Goal: Communication & Community: Answer question/provide support

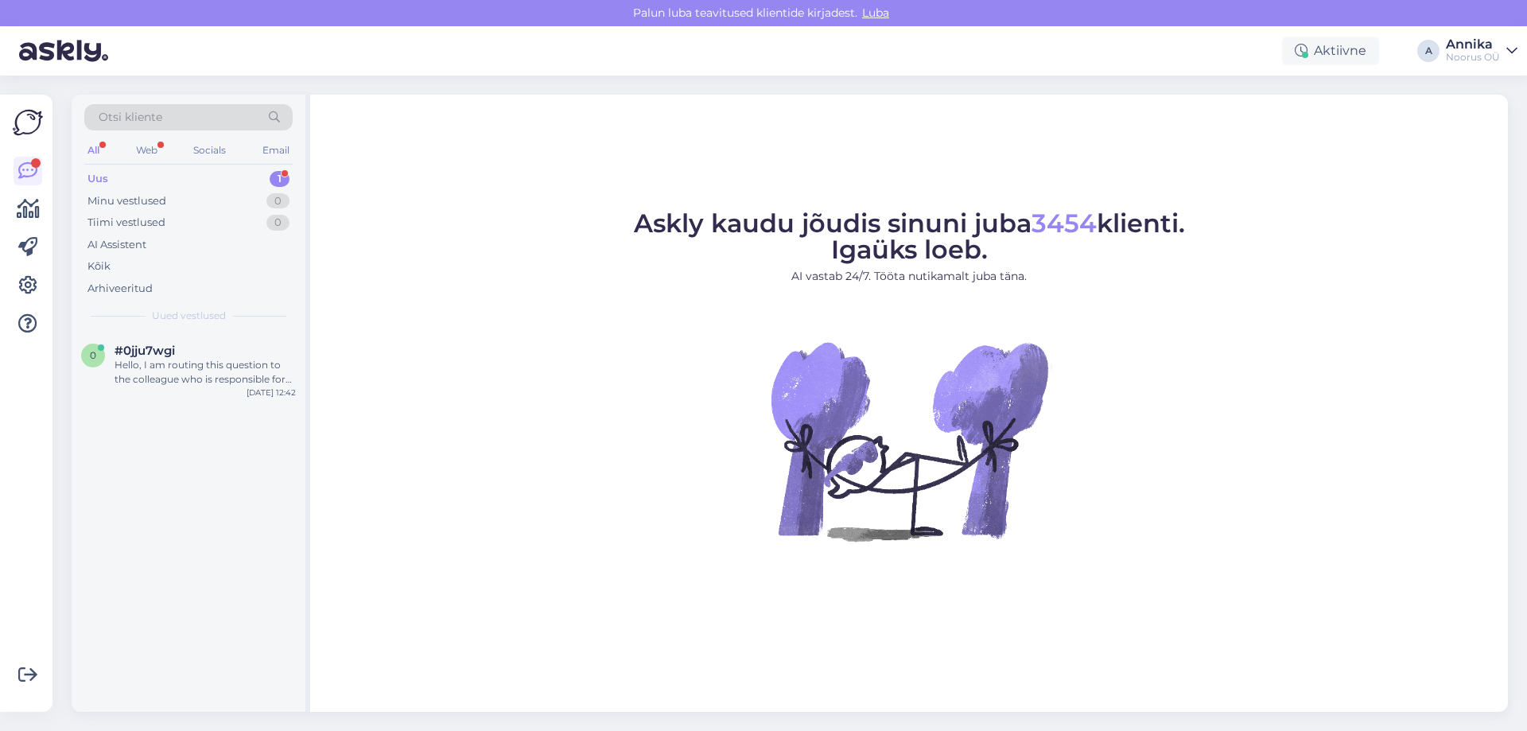
click at [154, 332] on div "Otsi kliente All Web Socials Email Uus 1 Minu vestlused 0 Tiimi vestlused 0 AI …" at bounding box center [189, 214] width 234 height 238
click at [232, 395] on div "0 #0jju7wgi Hello, I am routing this question to the colleague who is responsib…" at bounding box center [189, 368] width 234 height 72
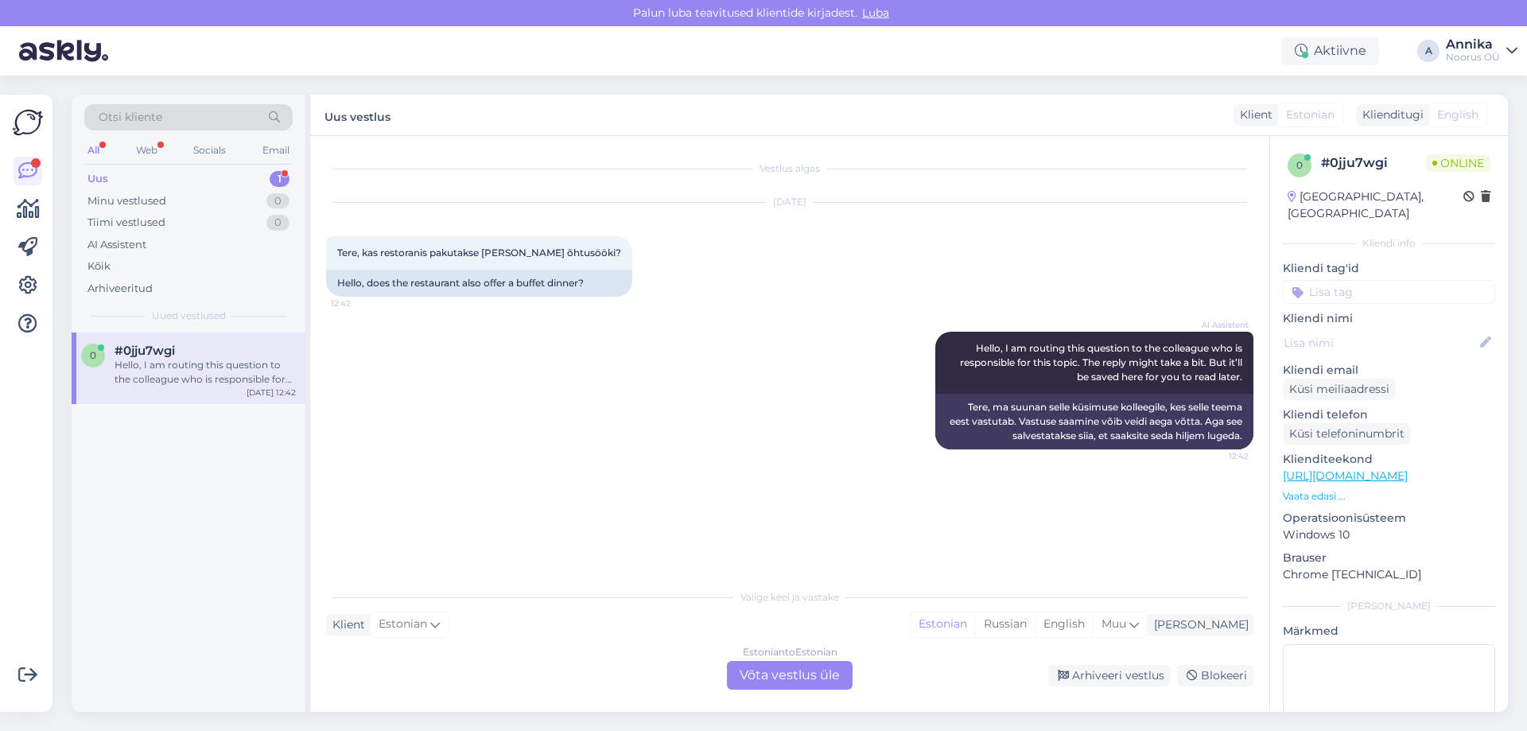
click at [799, 676] on div "Estonian to Estonian Võta vestlus üle" at bounding box center [790, 675] width 126 height 29
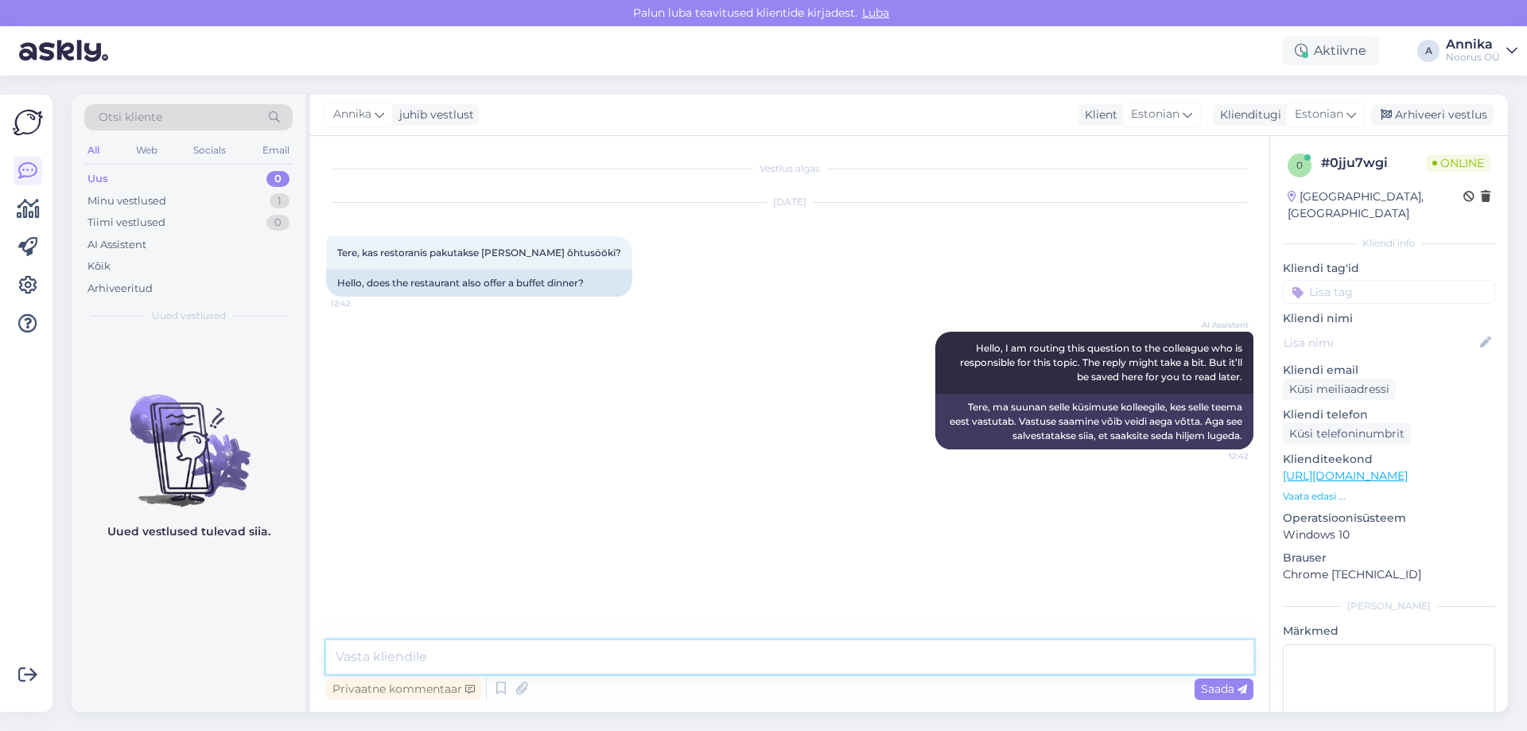
click at [502, 653] on textarea at bounding box center [789, 656] width 927 height 33
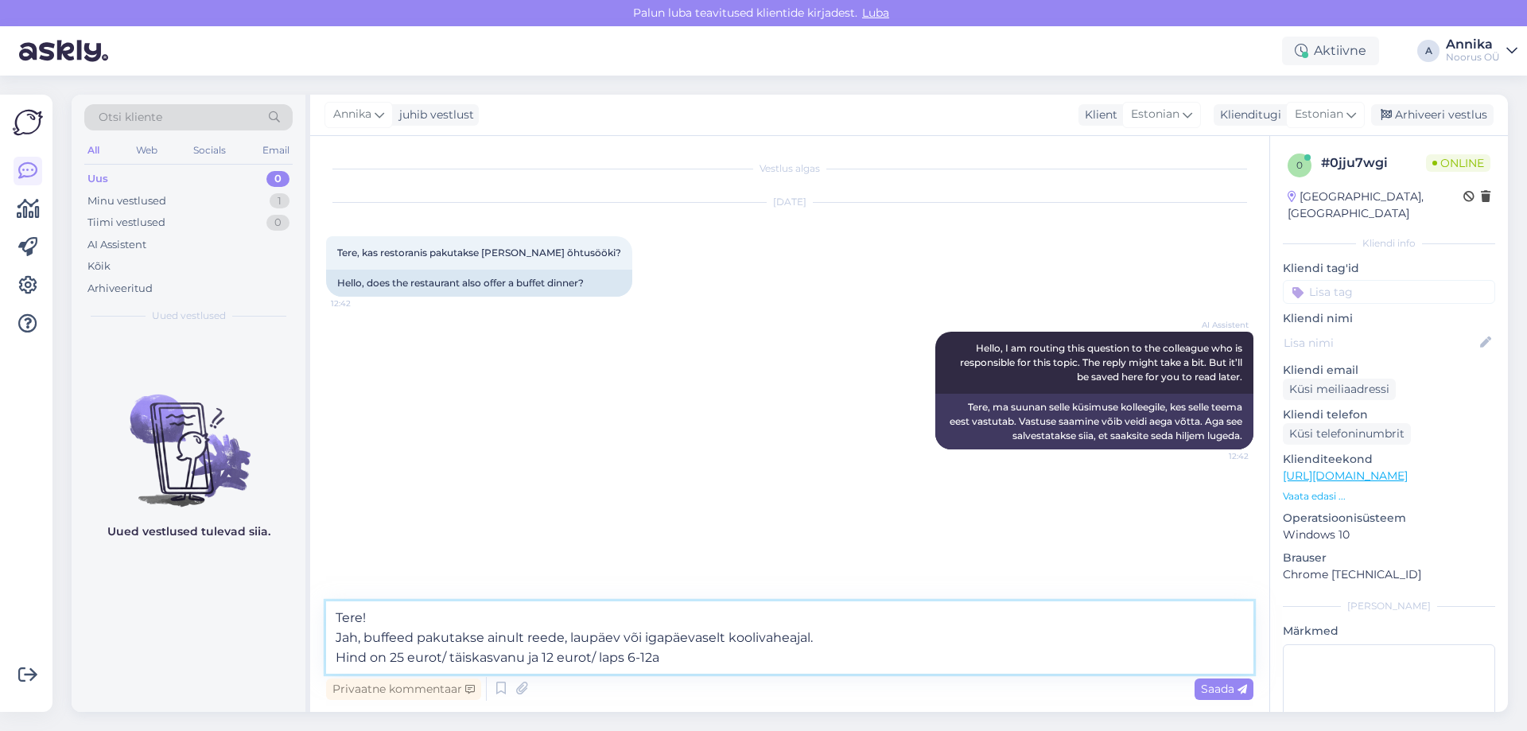
type textarea "Tere! Jah, buffeed pakutakse ainult reede, laupäev või igapäevaselt koolivaheaj…"
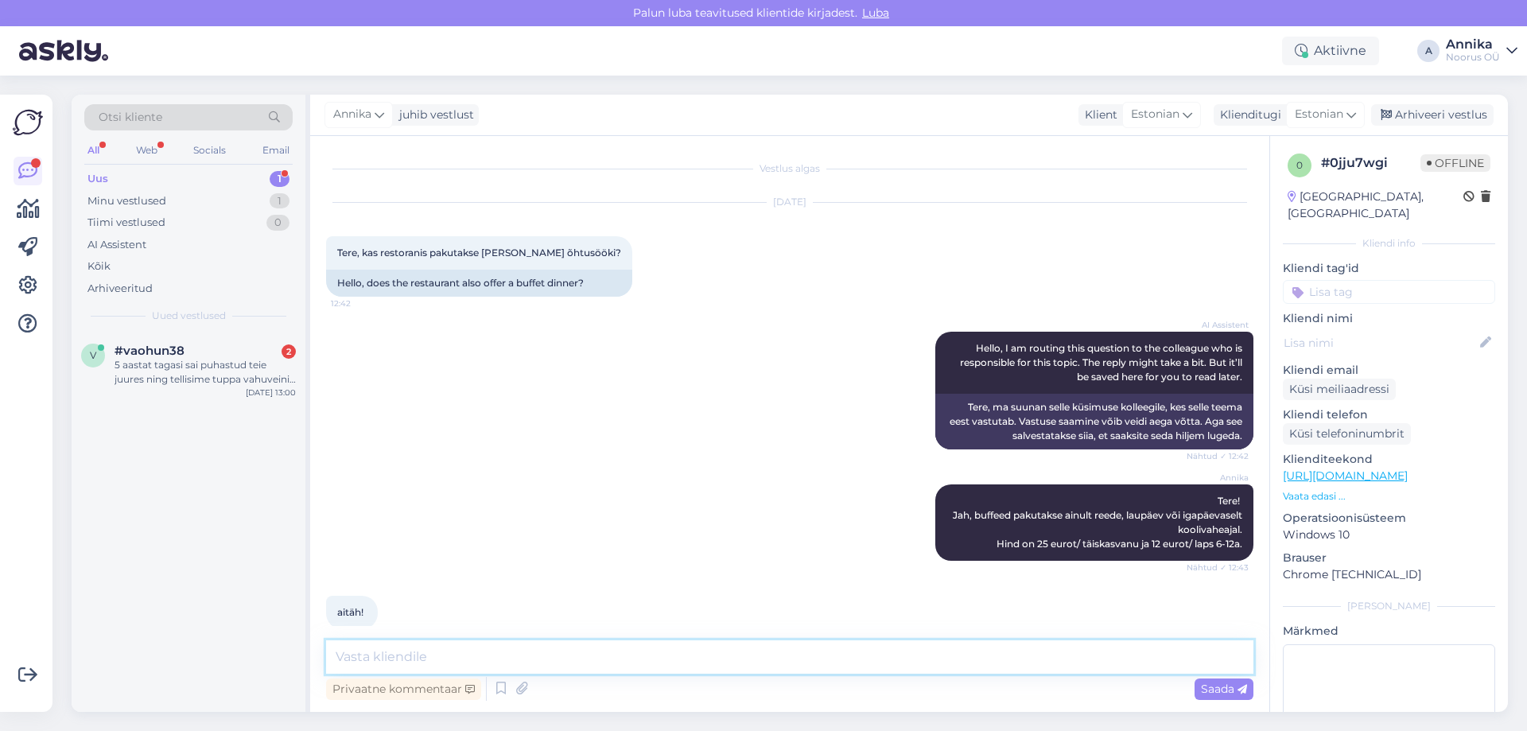
scroll to position [21, 0]
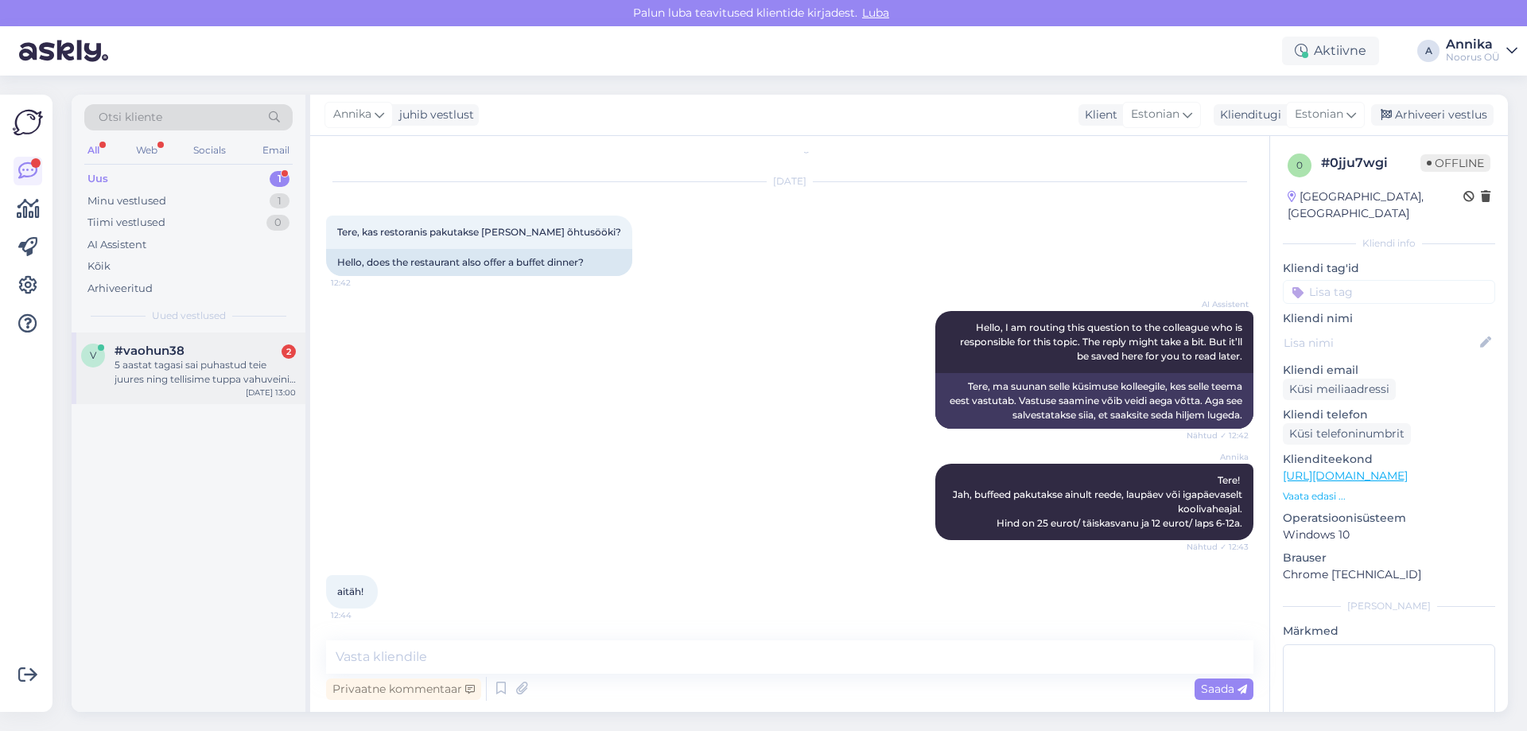
click at [227, 378] on div "5 aastat tagasi sai puhastud teie juures ning tellisime tuppa vahuveini. Kas ol…" at bounding box center [205, 372] width 181 height 29
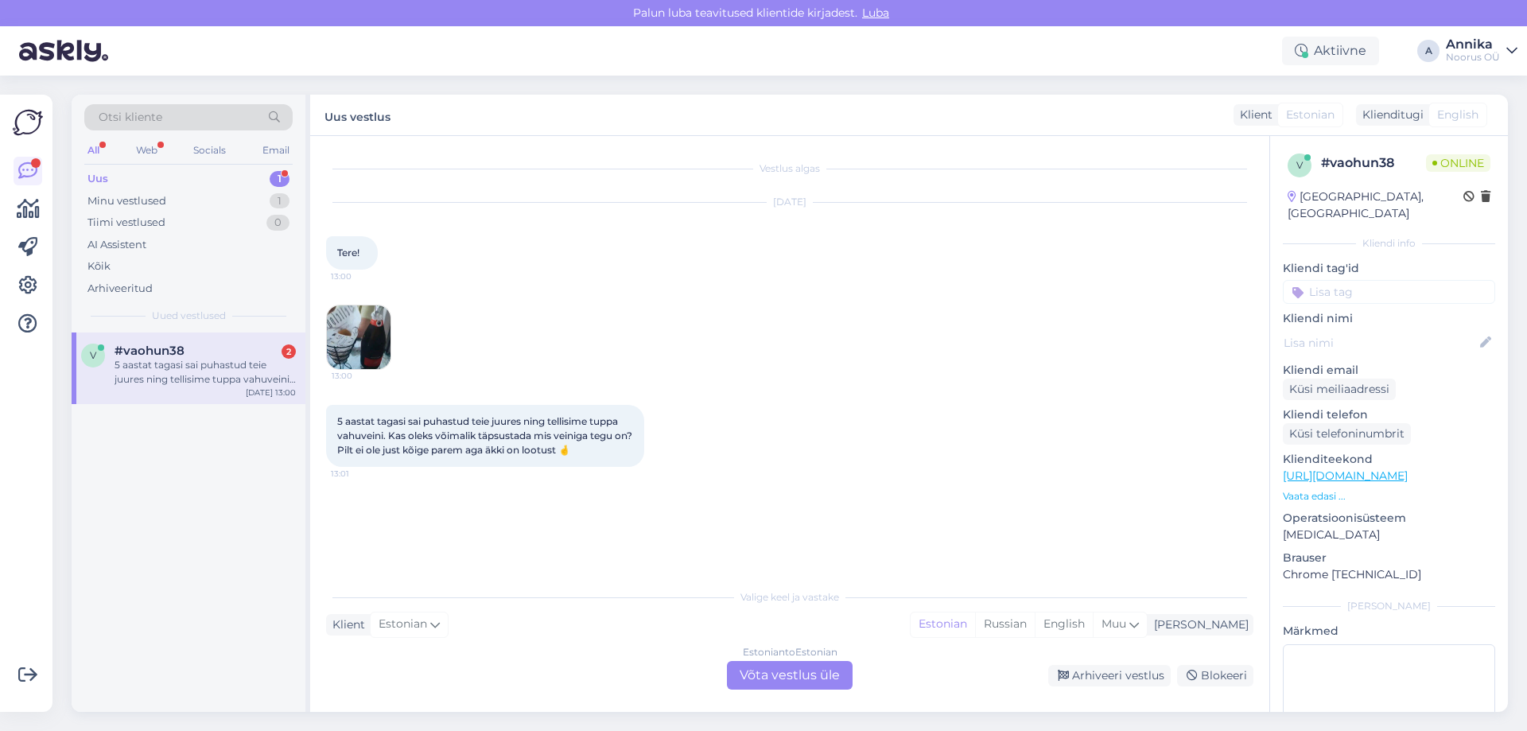
click at [792, 682] on div "Estonian to Estonian Võta vestlus üle" at bounding box center [790, 675] width 126 height 29
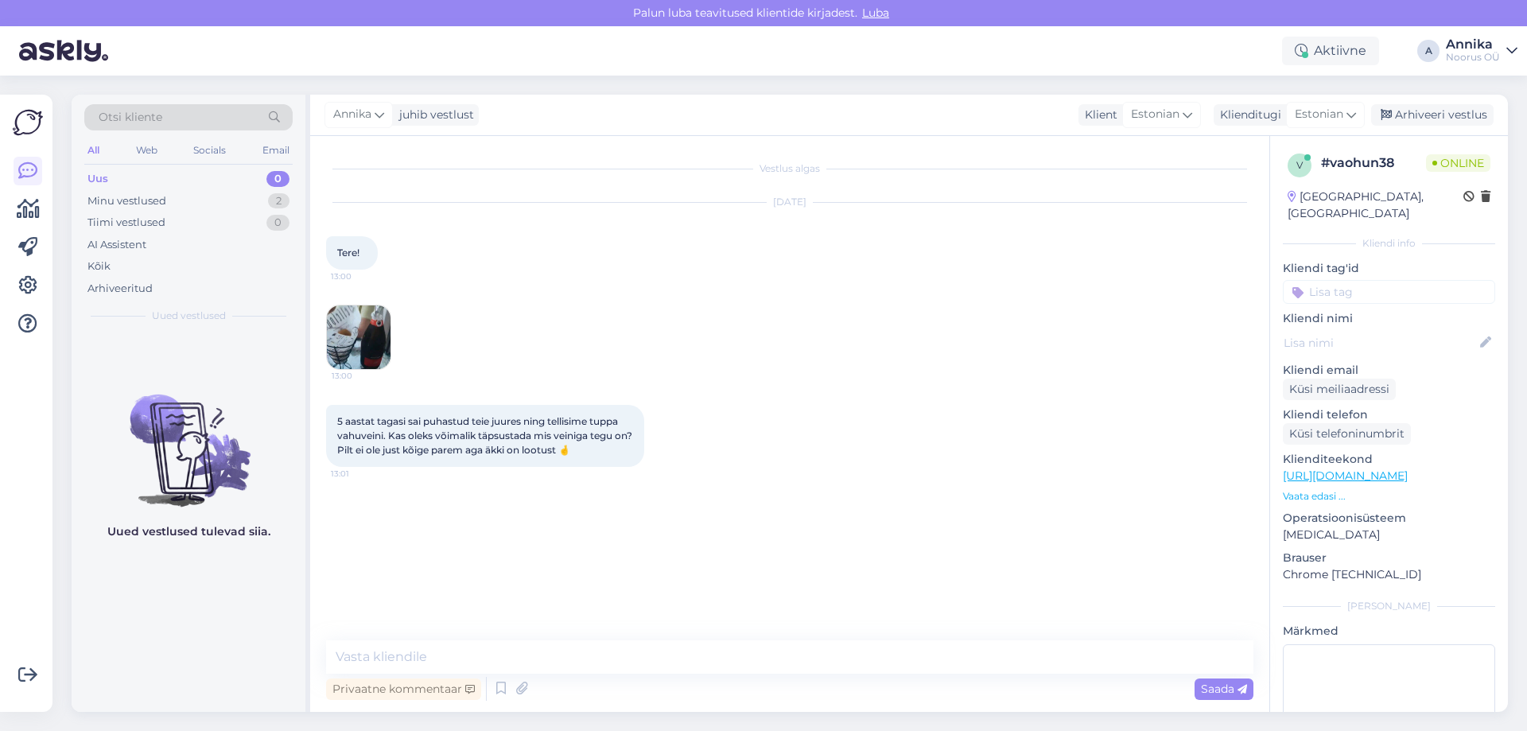
click at [375, 343] on img at bounding box center [359, 337] width 64 height 64
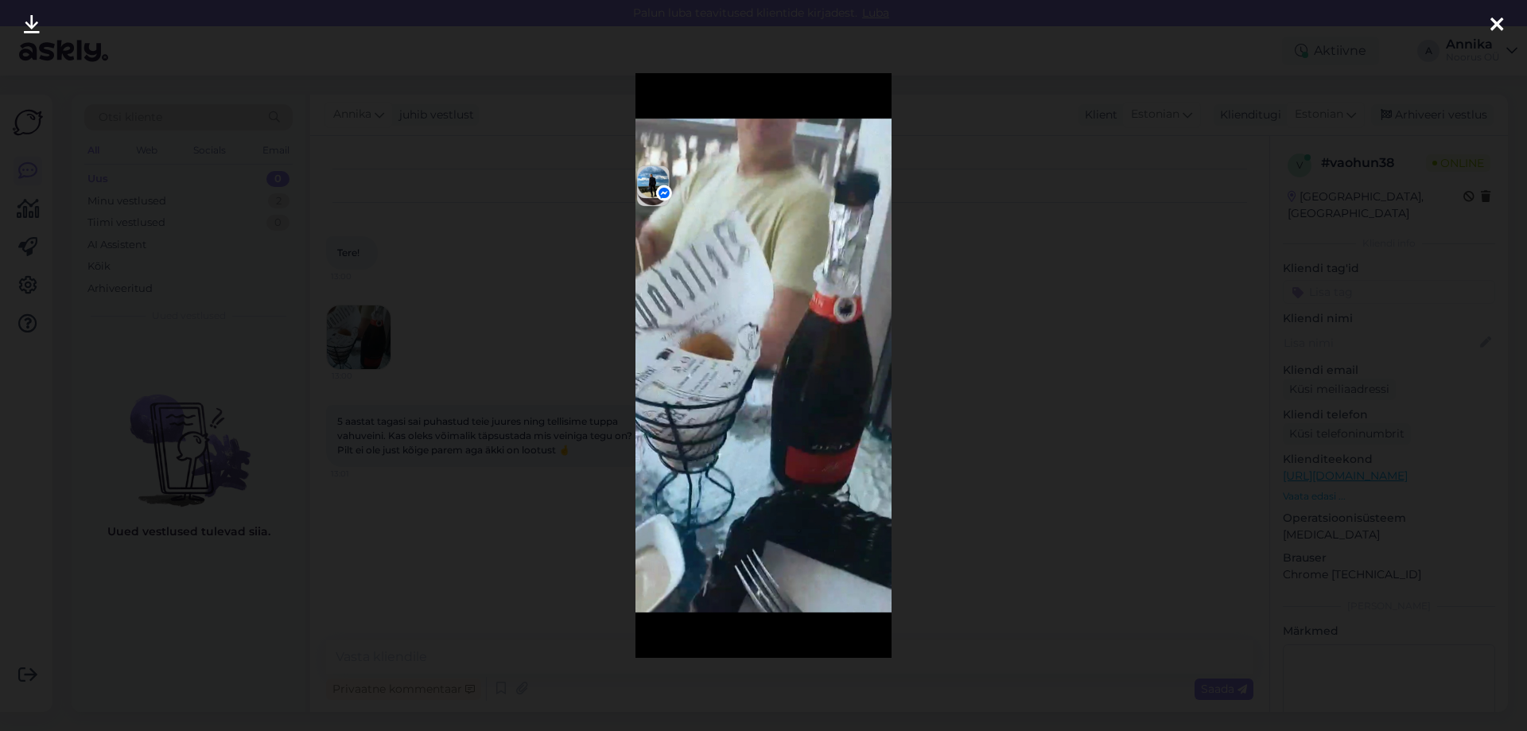
click at [1110, 327] on div at bounding box center [763, 365] width 1527 height 731
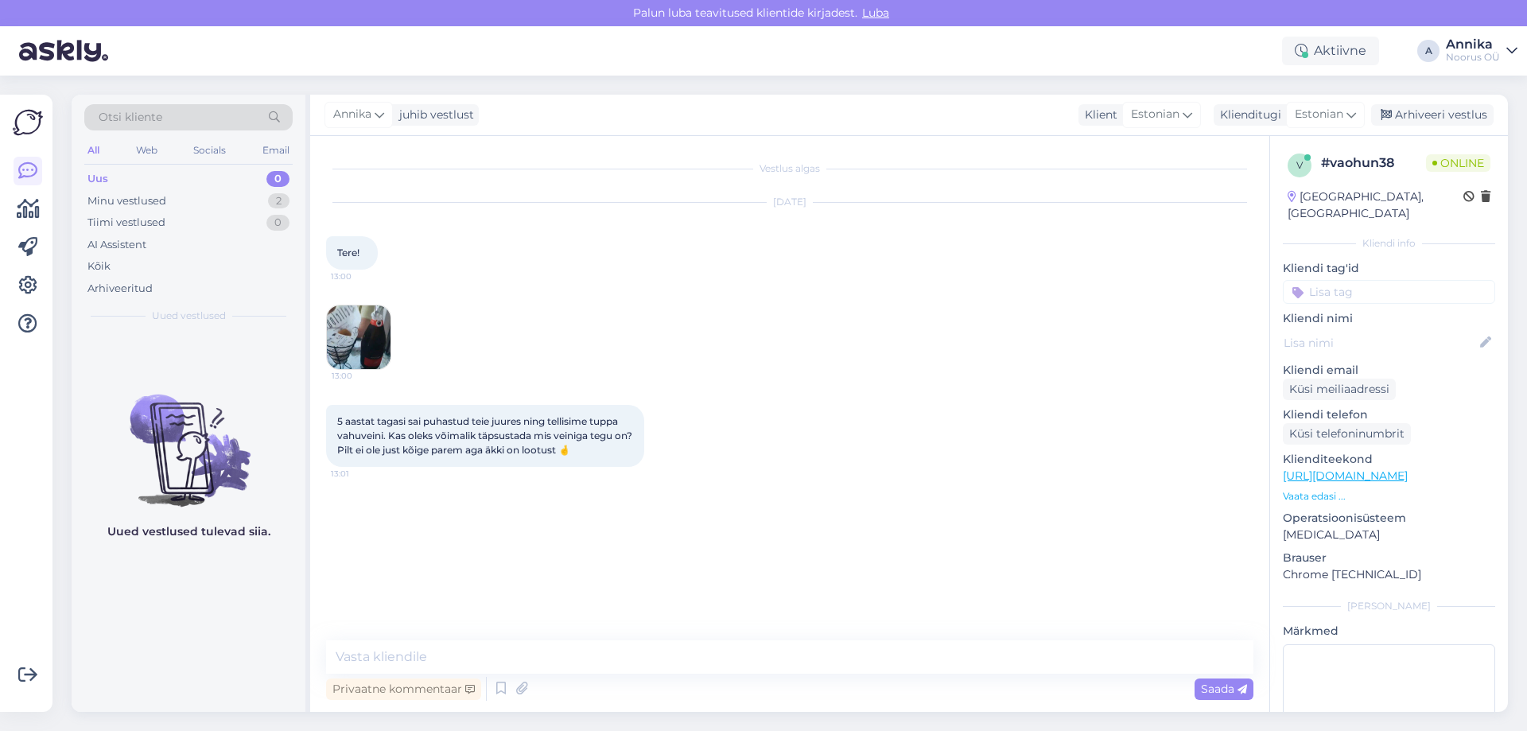
click at [363, 340] on img at bounding box center [359, 337] width 64 height 64
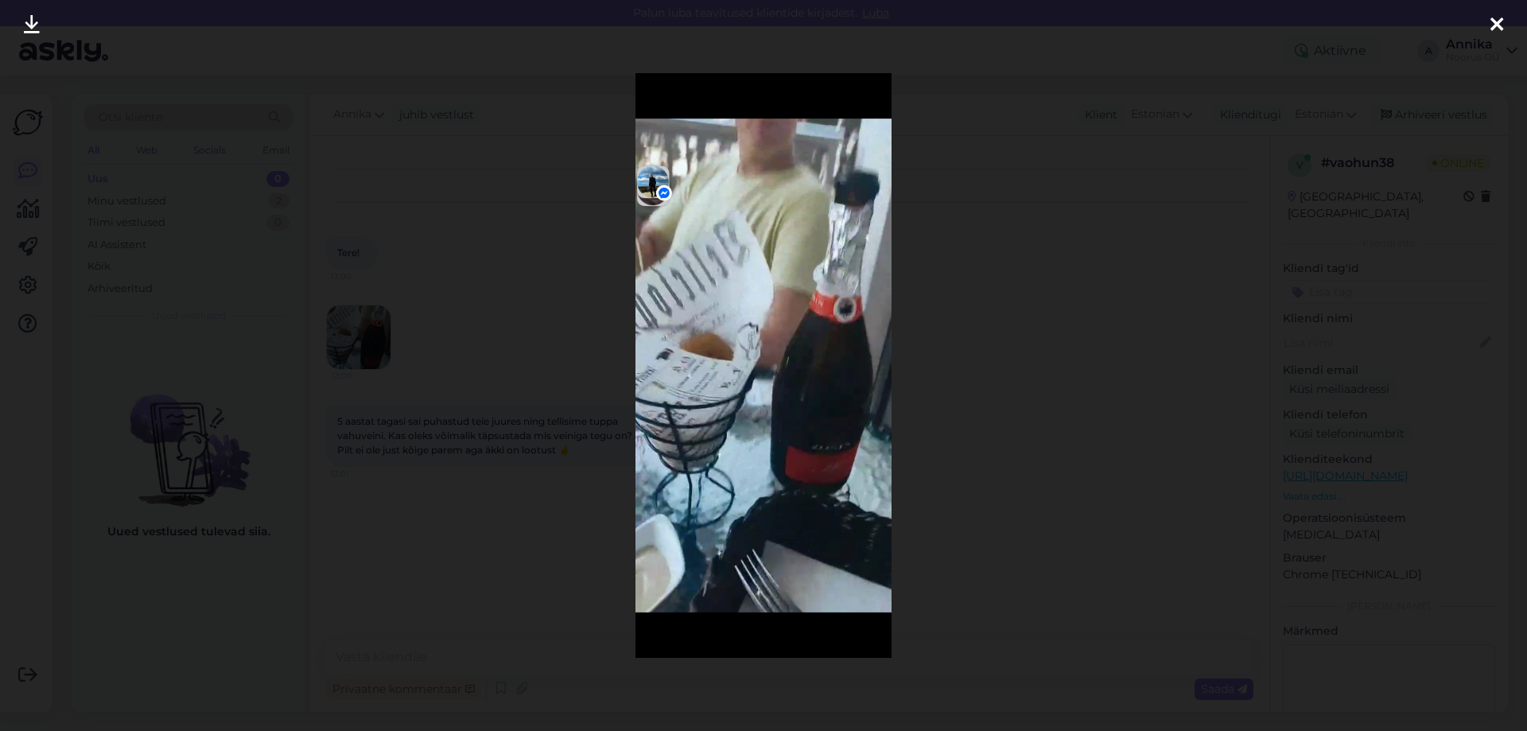
drag, startPoint x: 1088, startPoint y: 501, endPoint x: 888, endPoint y: 575, distance: 213.7
click at [1084, 508] on div at bounding box center [763, 365] width 1527 height 731
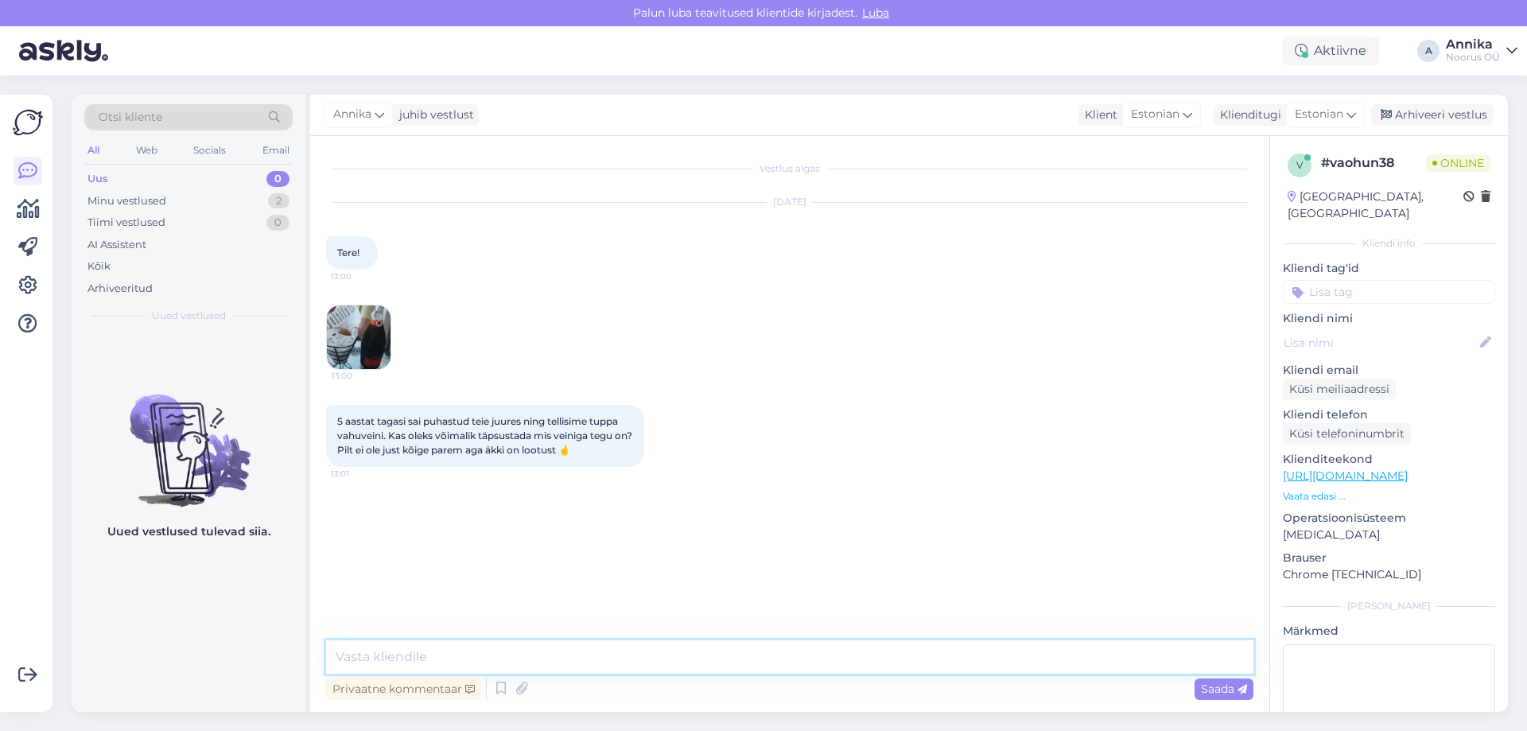
click at [644, 647] on textarea at bounding box center [789, 656] width 927 height 33
click at [355, 331] on img at bounding box center [359, 337] width 64 height 64
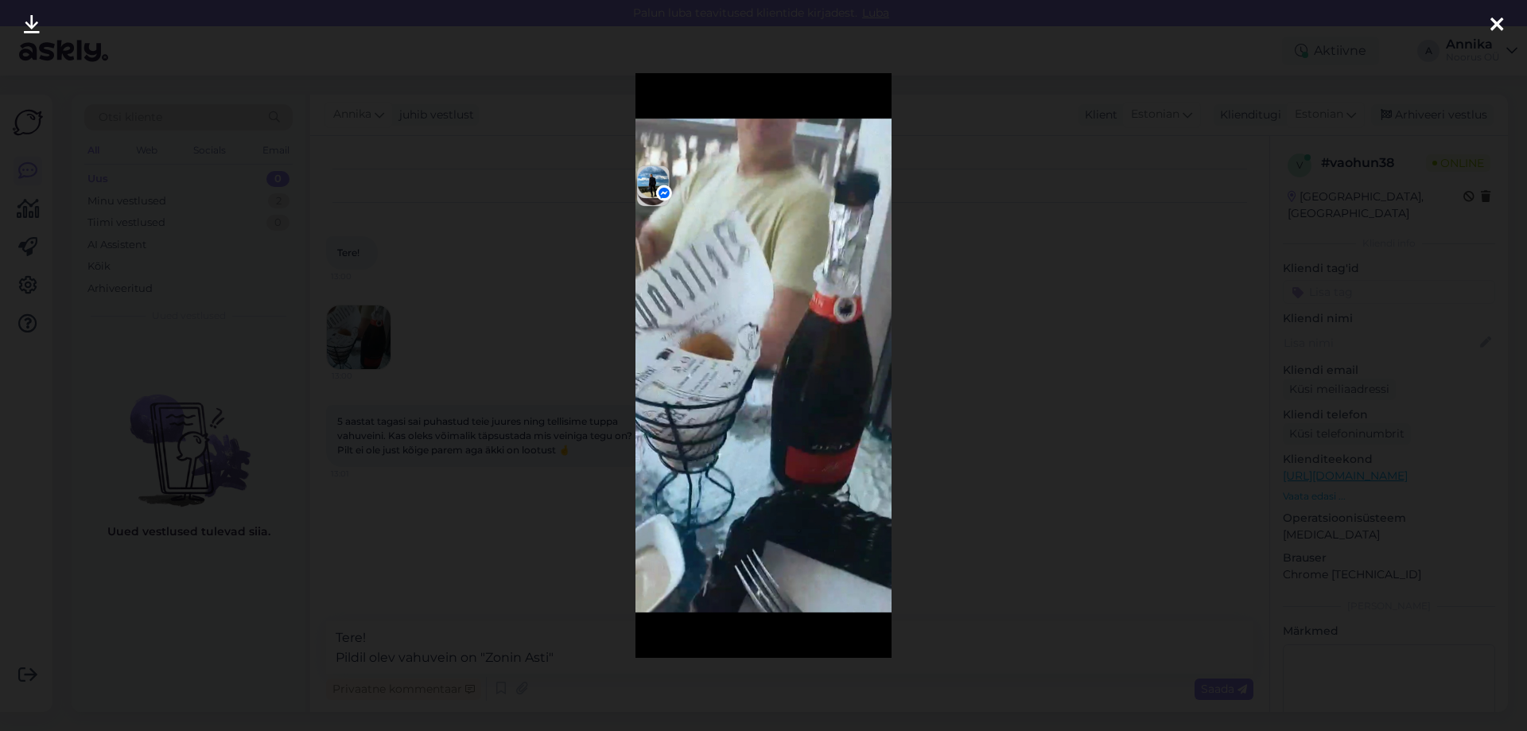
click at [1022, 236] on div at bounding box center [763, 365] width 1527 height 731
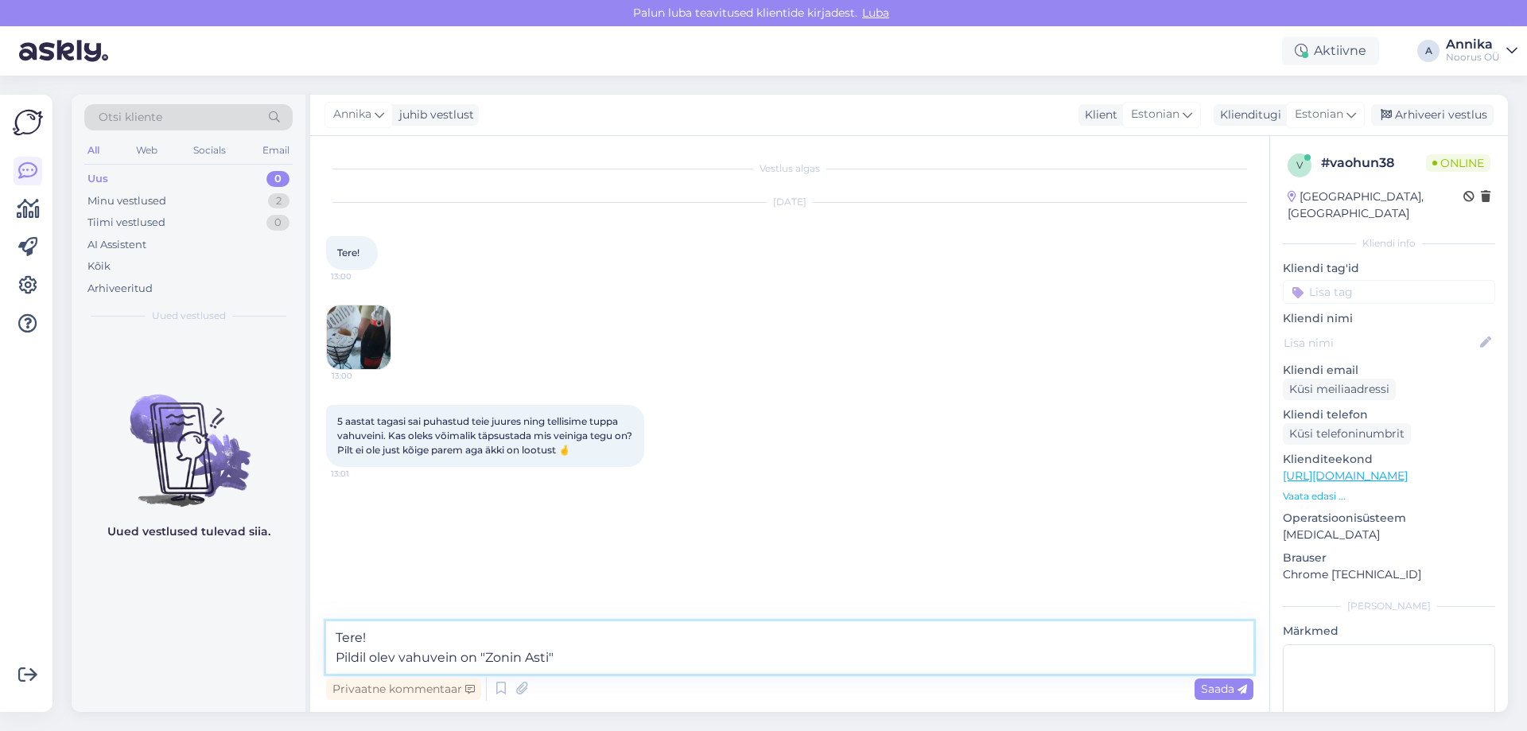
drag, startPoint x: 576, startPoint y: 668, endPoint x: 584, endPoint y: 656, distance: 14.3
click at [577, 668] on textarea "Tere! Pildil olev vahuvein on "Zonin Asti"" at bounding box center [789, 647] width 927 height 52
type textarea "Tere! Pildil olev vahuvein on "Zonin Asti" :)"
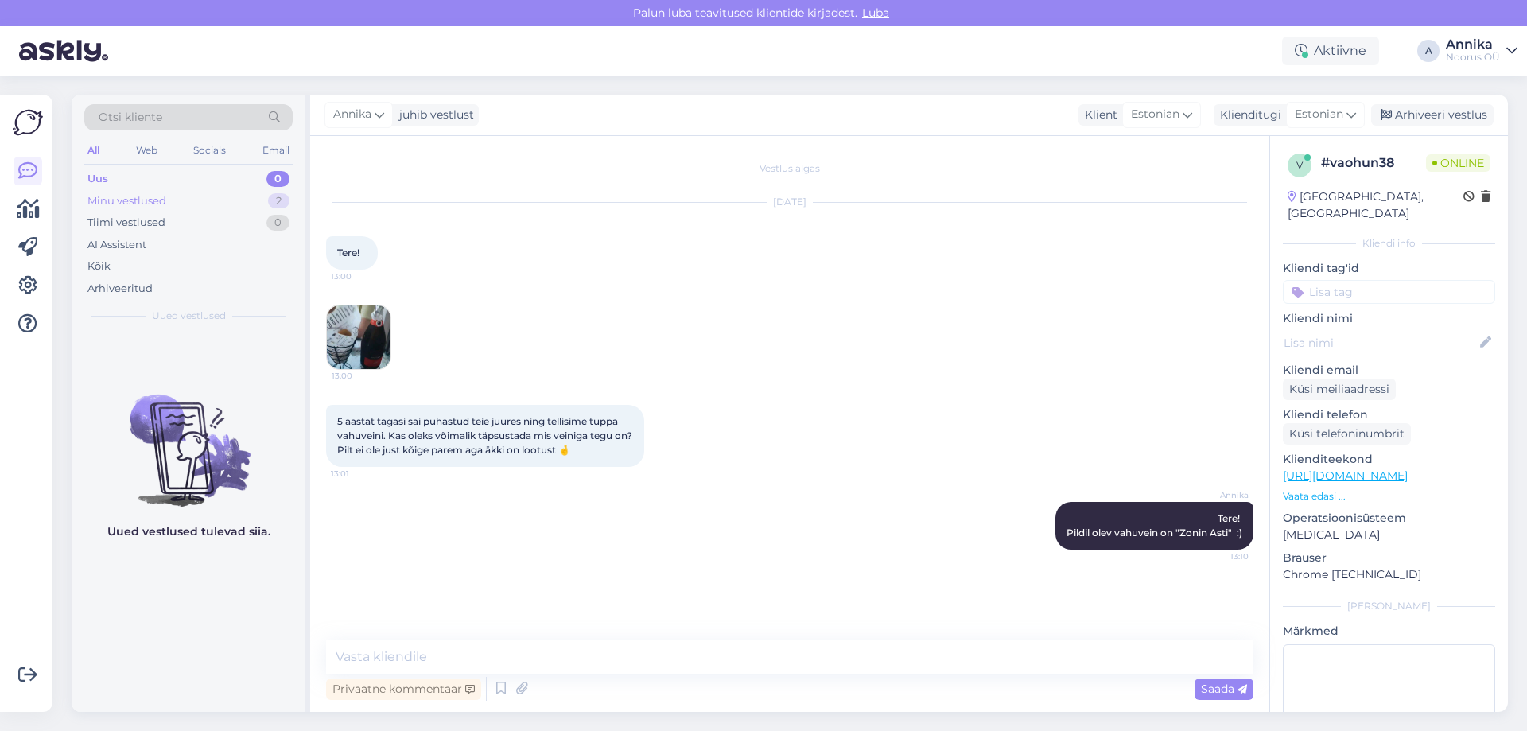
click at [231, 199] on div "Minu vestlused 2" at bounding box center [188, 201] width 208 height 22
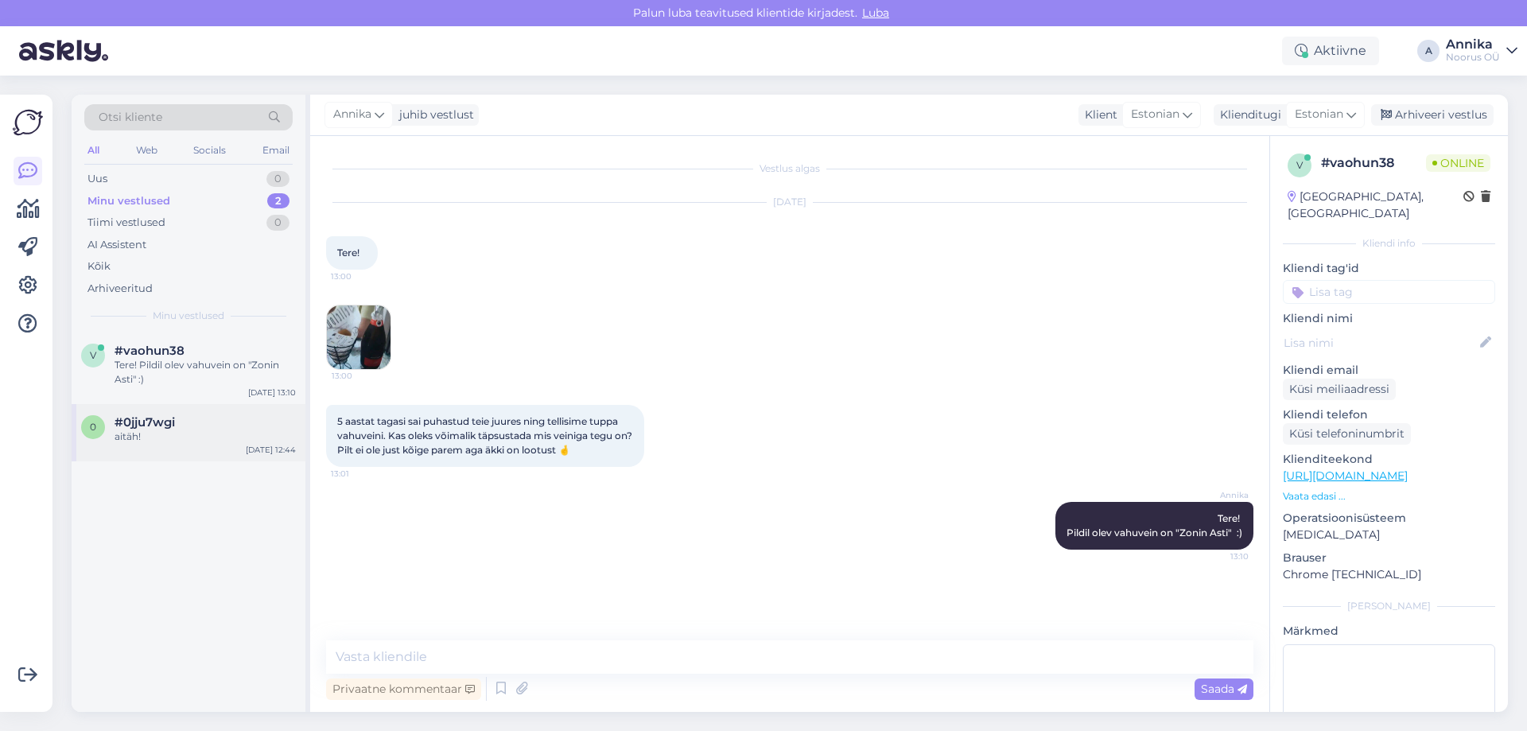
click at [235, 418] on div "#0jju7wgi" at bounding box center [205, 422] width 181 height 14
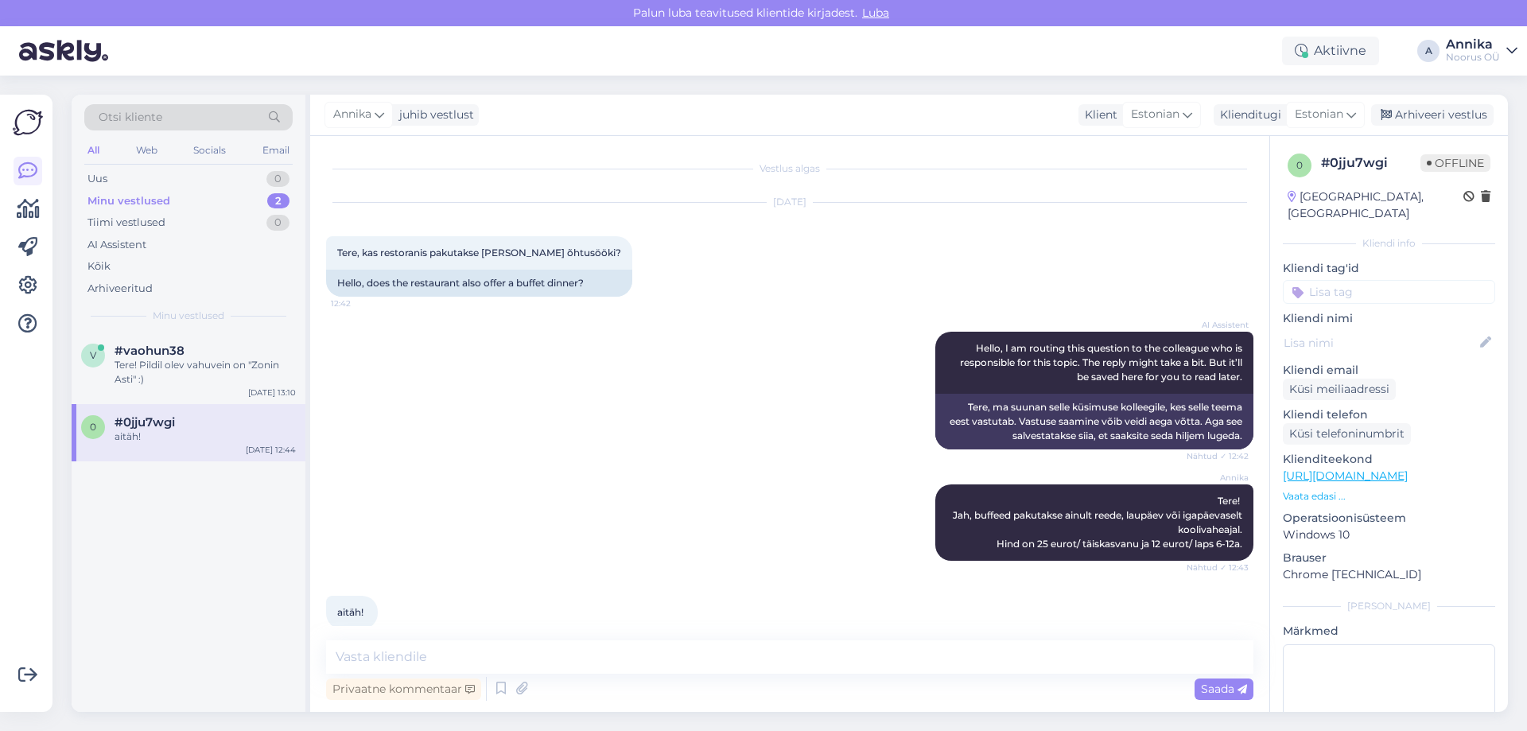
scroll to position [21, 0]
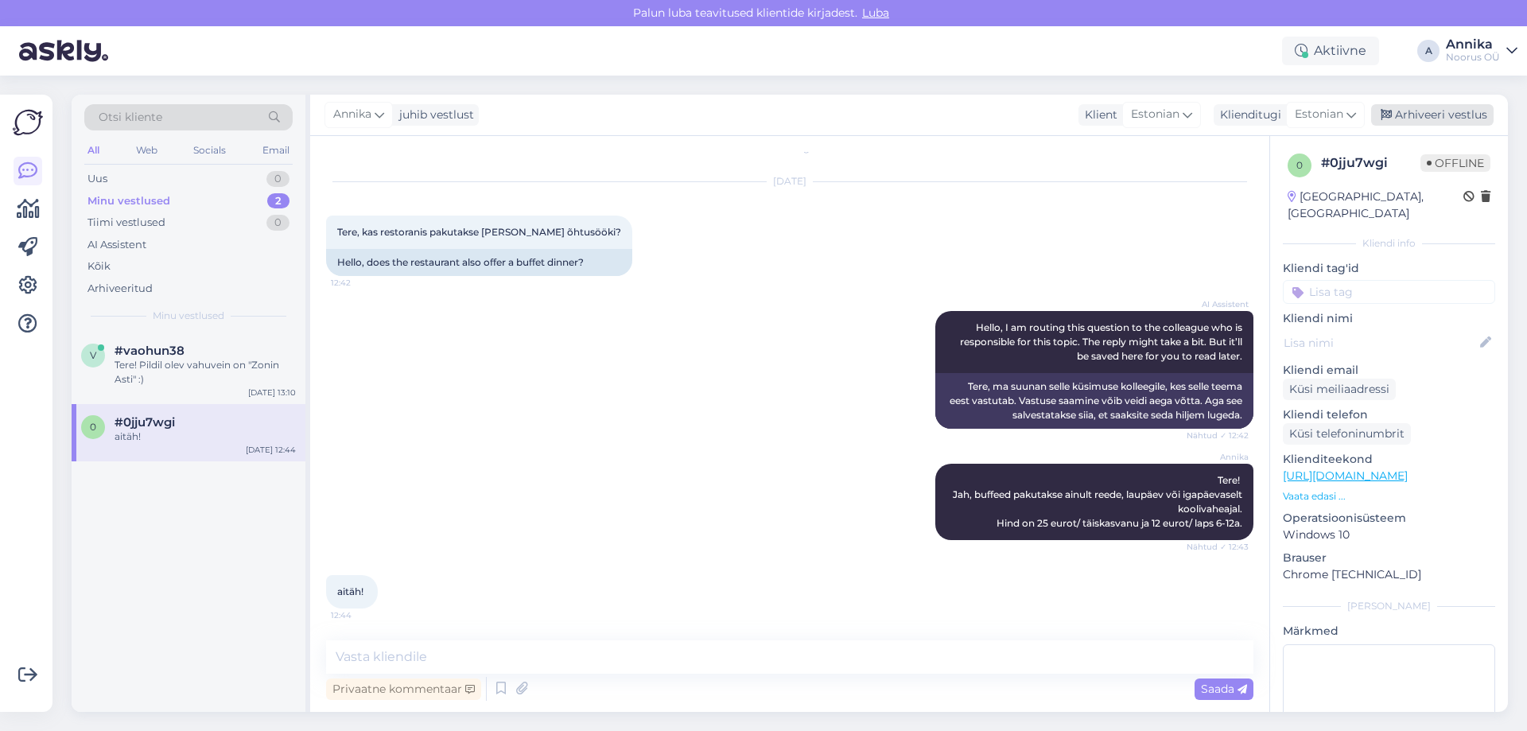
click at [1441, 115] on div "Arhiveeri vestlus" at bounding box center [1432, 114] width 122 height 21
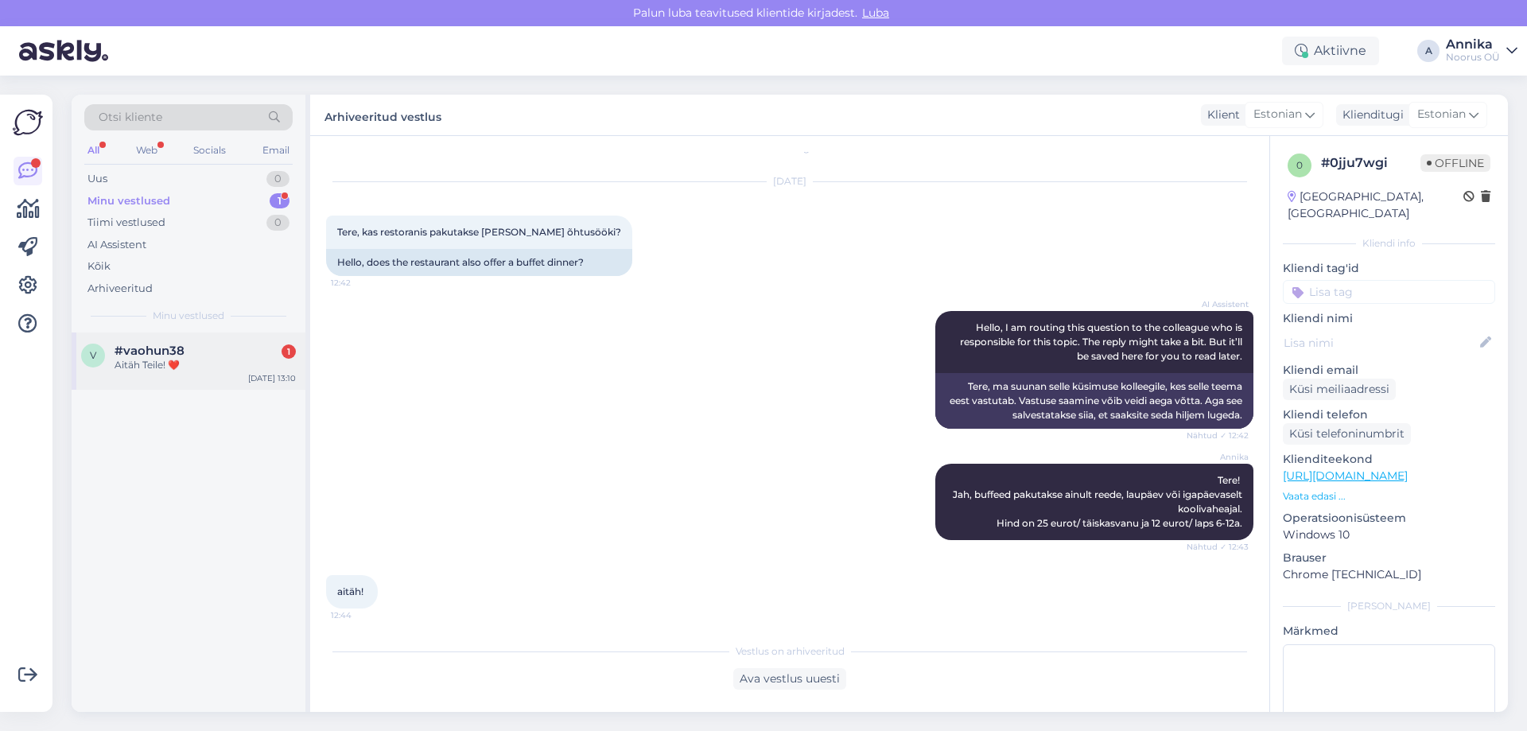
click at [204, 358] on div "Aitäh Teile! ❤️" at bounding box center [205, 365] width 181 height 14
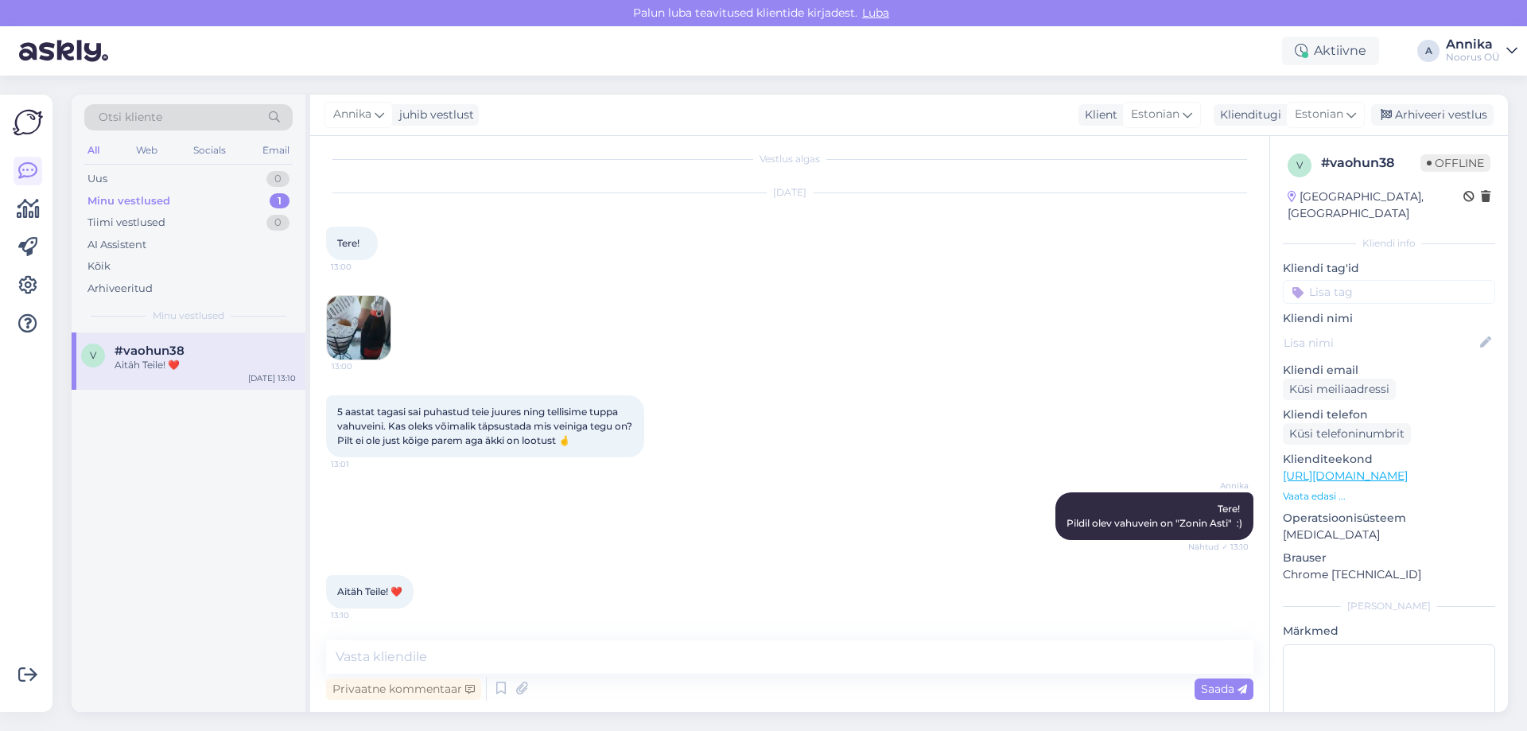
click at [408, 556] on div "[PERSON_NAME]! Pildil olev vahuvein on "Zonin Asti" :) Nähtud ✓ 13:10" at bounding box center [789, 516] width 927 height 83
drag, startPoint x: 726, startPoint y: 679, endPoint x: 711, endPoint y: 656, distance: 26.9
click at [725, 679] on div "Privaatne kommentaar Saada" at bounding box center [789, 689] width 927 height 30
click at [710, 656] on textarea at bounding box center [789, 656] width 927 height 33
type textarea "Rõõm aidata!"
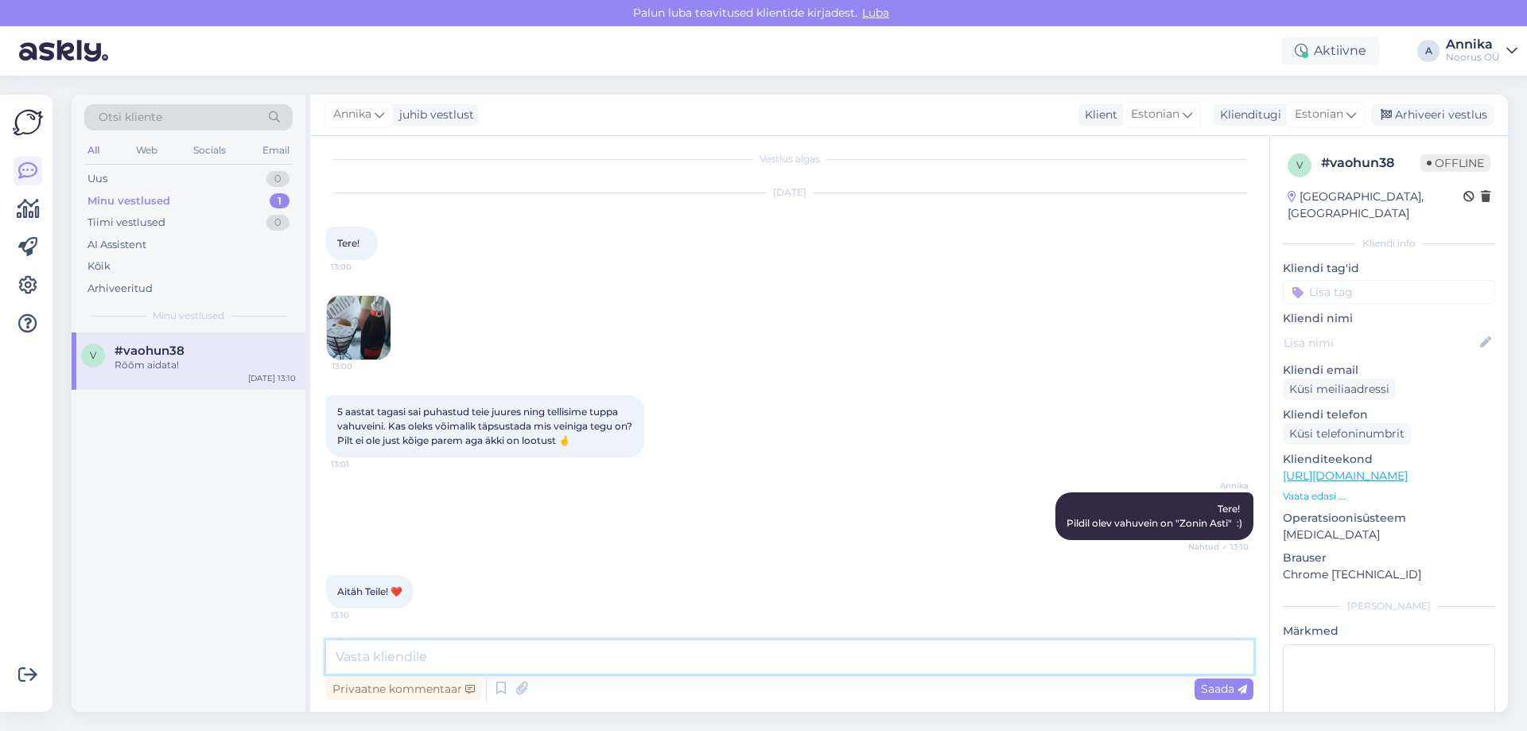
scroll to position [78, 0]
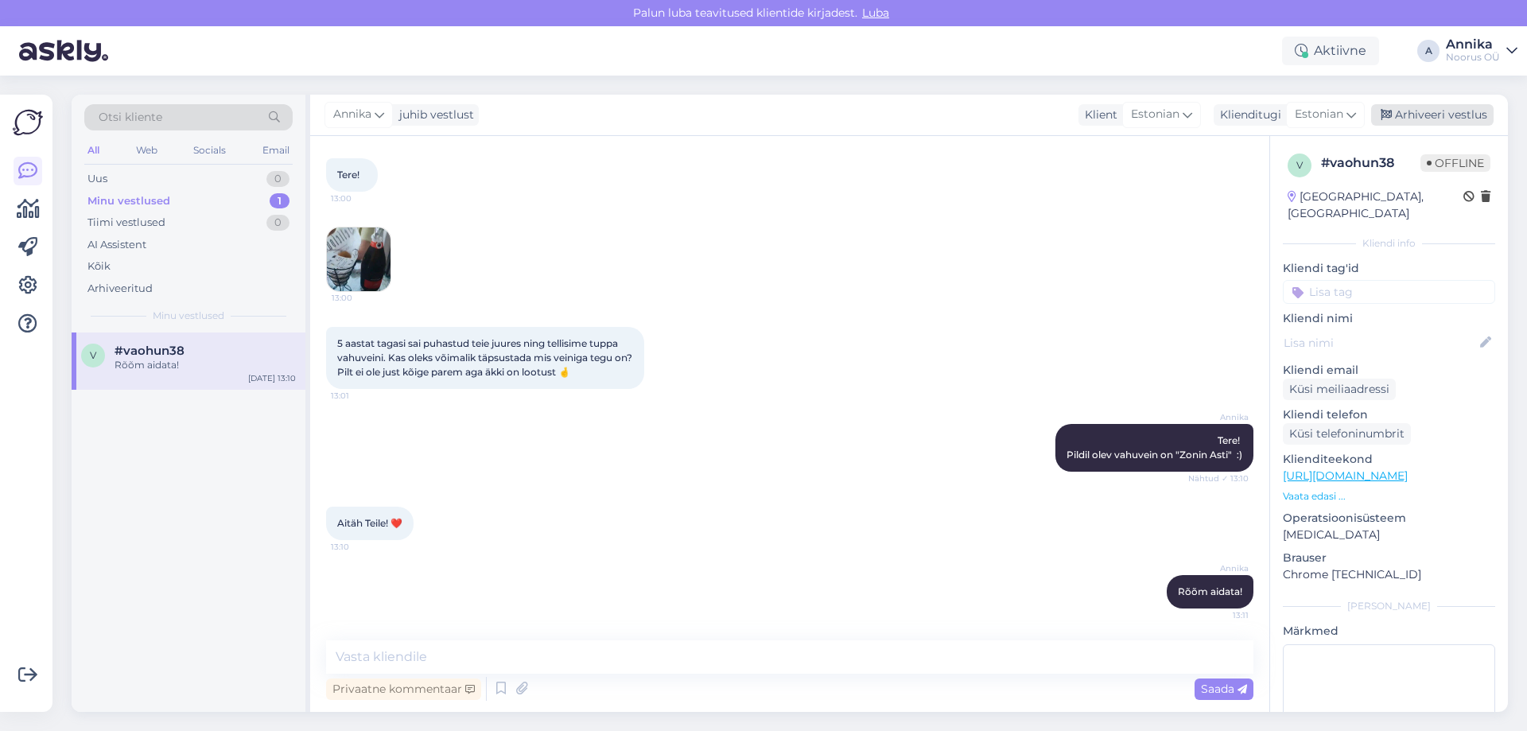
click at [1445, 106] on div "Arhiveeri vestlus" at bounding box center [1432, 114] width 122 height 21
